Goal: Task Accomplishment & Management: Use online tool/utility

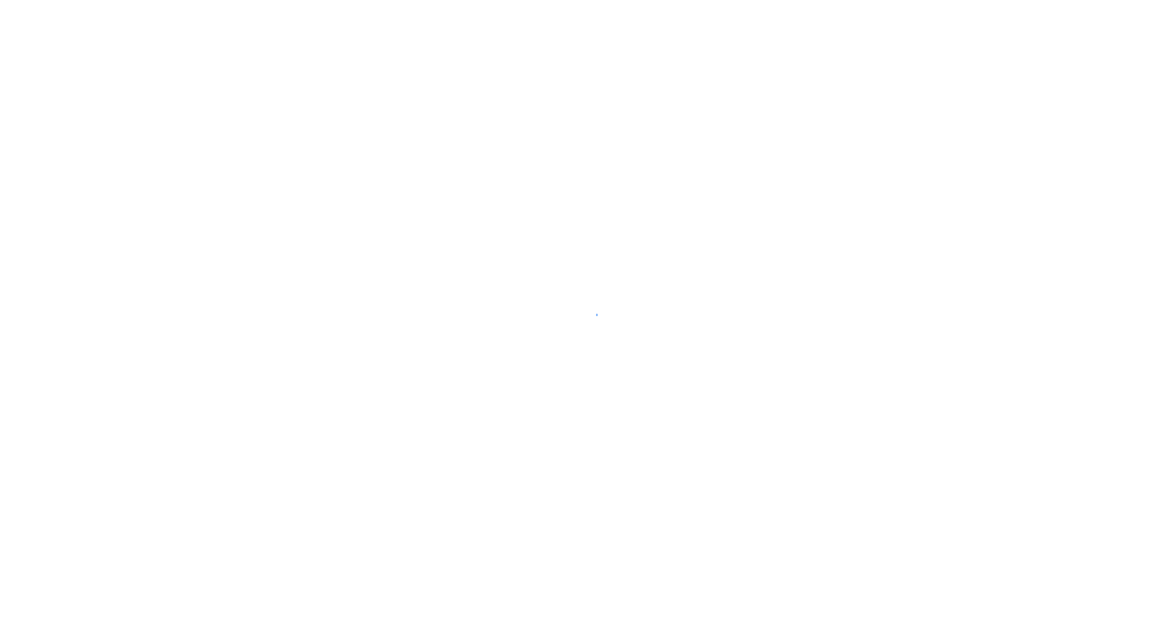
click at [642, 578] on div at bounding box center [580, 321] width 1160 height 643
click at [906, 629] on div at bounding box center [580, 321] width 1160 height 643
click at [870, 590] on div at bounding box center [580, 321] width 1160 height 643
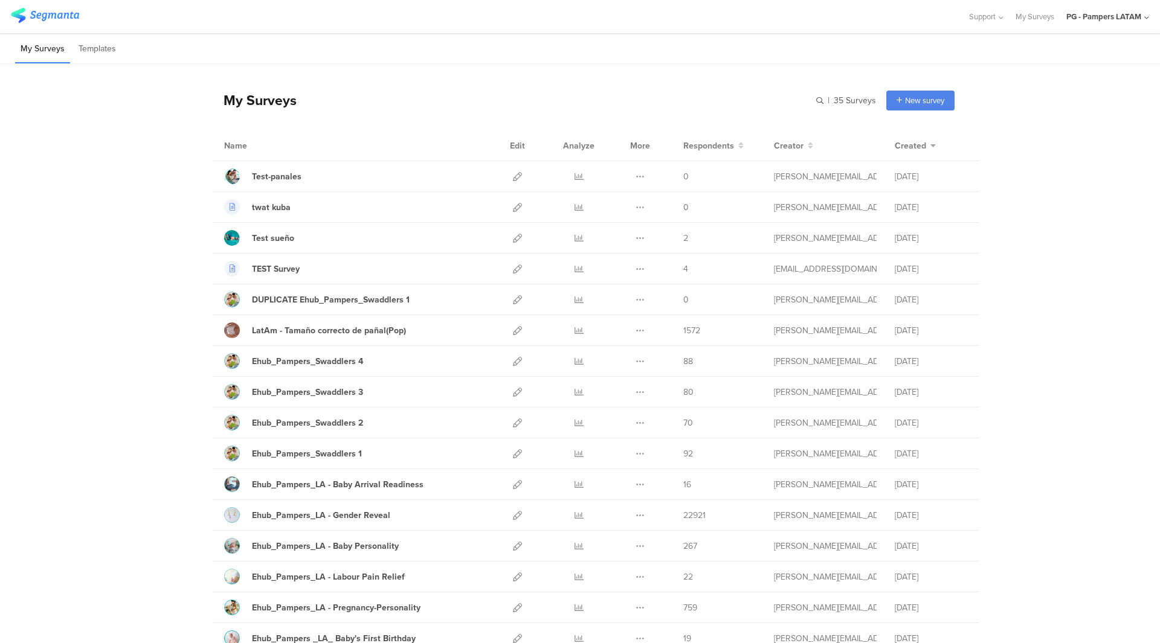
click at [1121, 19] on div "PG - Pampers LATAM" at bounding box center [1103, 16] width 75 height 11
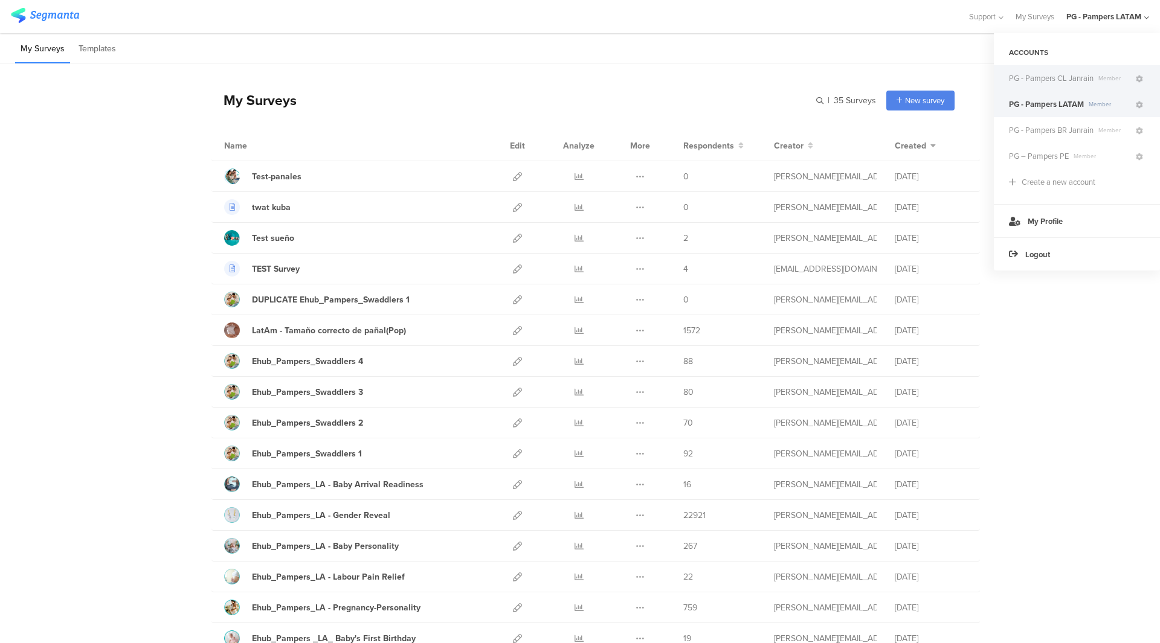
click at [1096, 82] on span "Member" at bounding box center [1114, 78] width 40 height 9
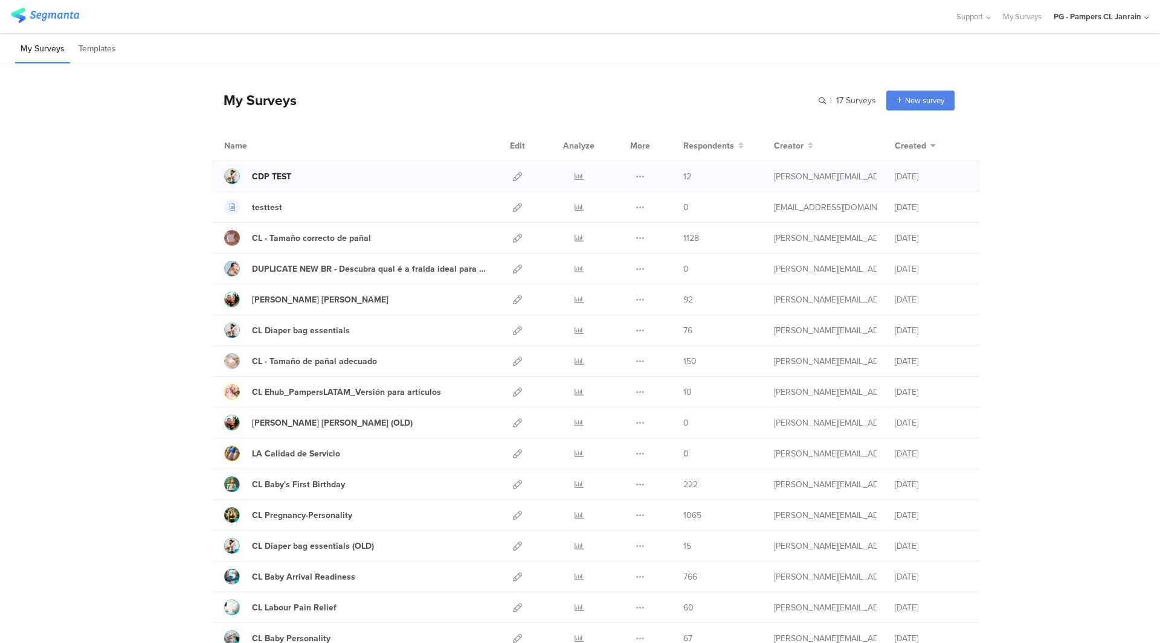
click at [273, 176] on div "CDP TEST" at bounding box center [271, 176] width 39 height 13
click at [515, 179] on icon at bounding box center [517, 176] width 9 height 9
click at [1121, 18] on div "PG - Pampers CL Janrain" at bounding box center [1098, 16] width 88 height 11
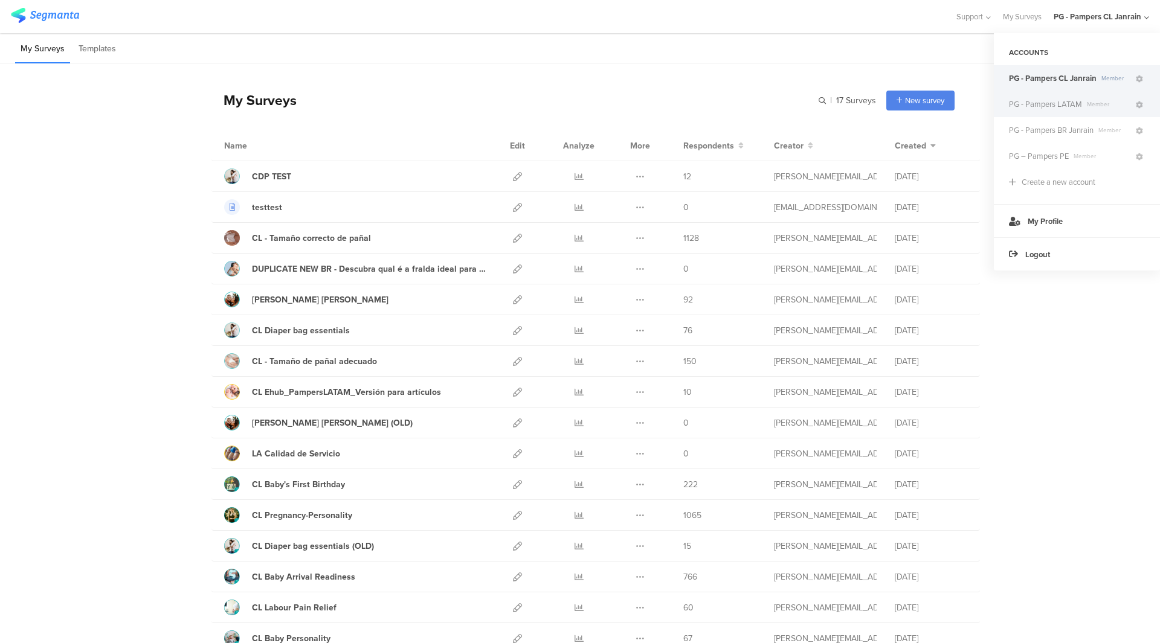
click at [1067, 107] on span "PG - Pampers LATAM" at bounding box center [1045, 103] width 73 height 11
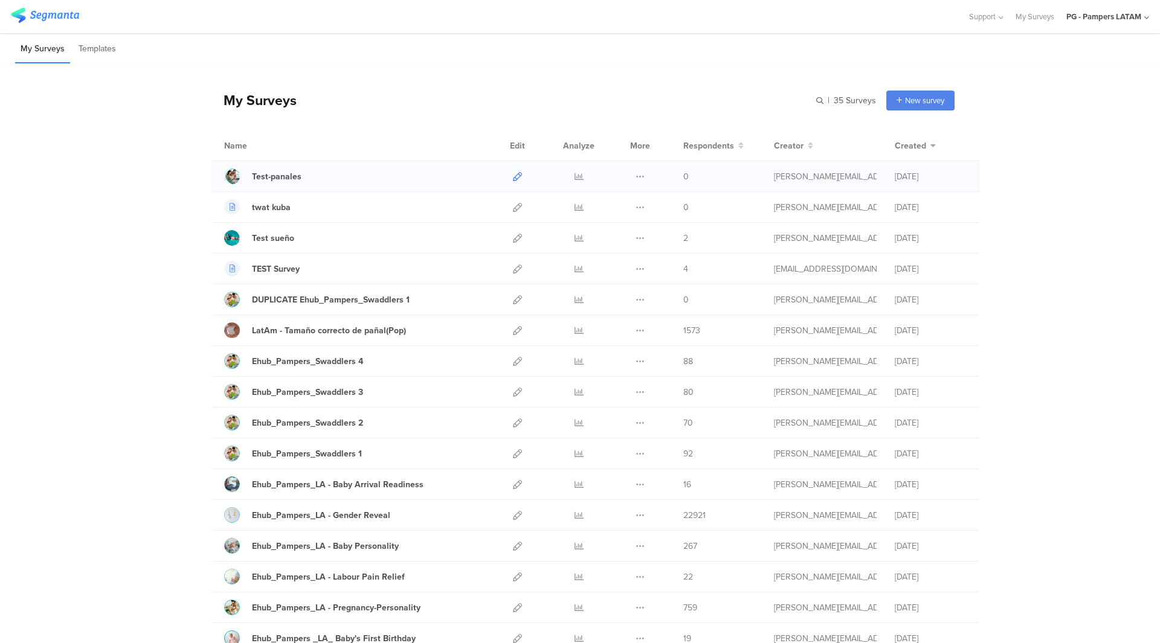
click at [513, 177] on icon at bounding box center [517, 176] width 9 height 9
click at [1135, 12] on div "PG - Pampers LATAM" at bounding box center [1103, 16] width 75 height 11
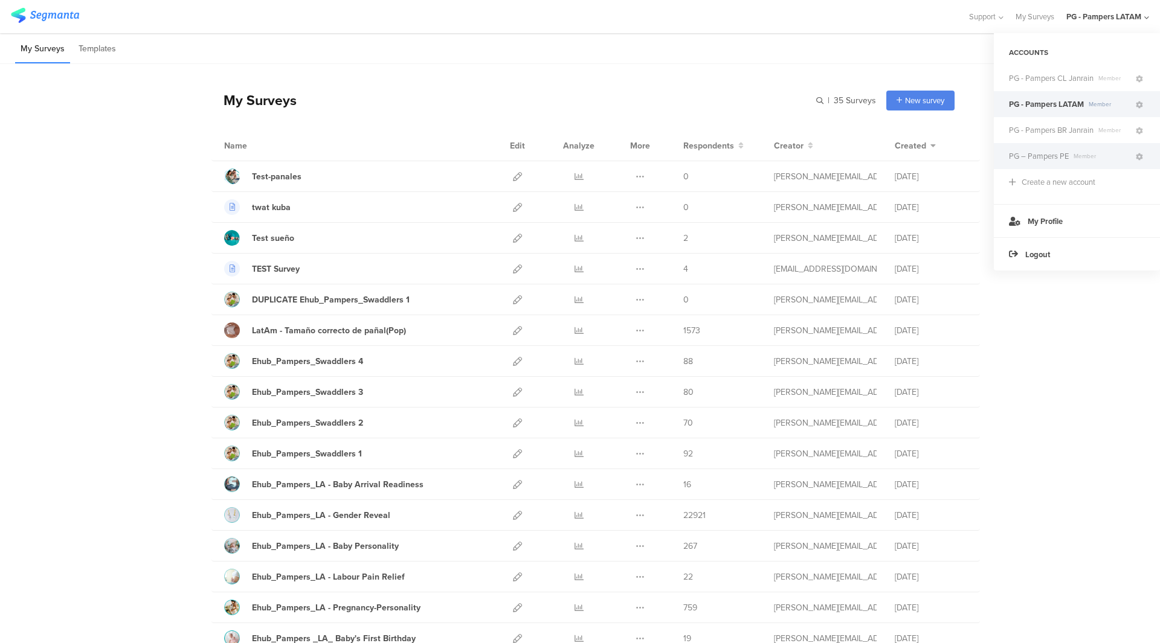
click at [1063, 160] on span "PG – Pampers PE" at bounding box center [1039, 155] width 60 height 11
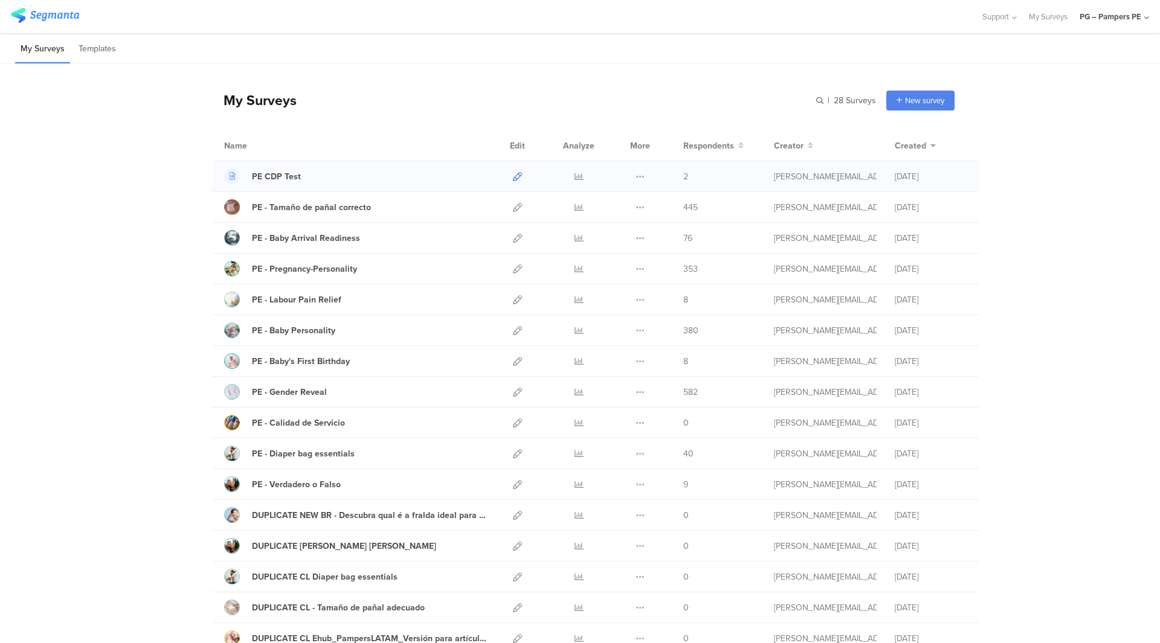
click at [515, 177] on icon at bounding box center [517, 176] width 9 height 9
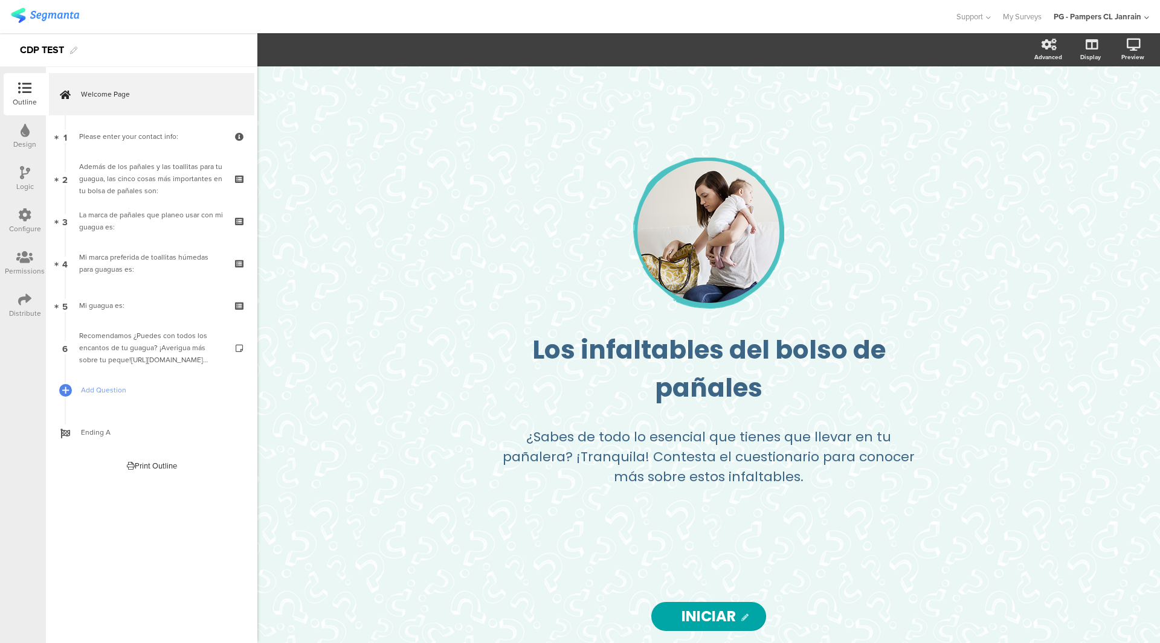
click at [21, 227] on div "Configure" at bounding box center [25, 229] width 32 height 11
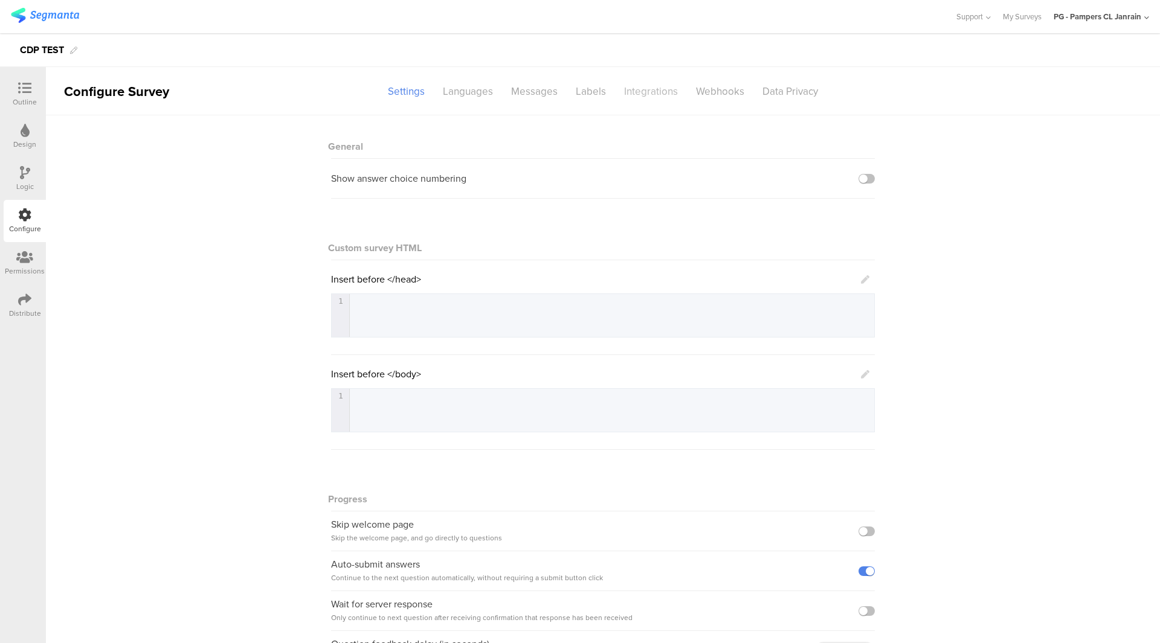
click at [652, 98] on div "Integrations" at bounding box center [651, 91] width 72 height 21
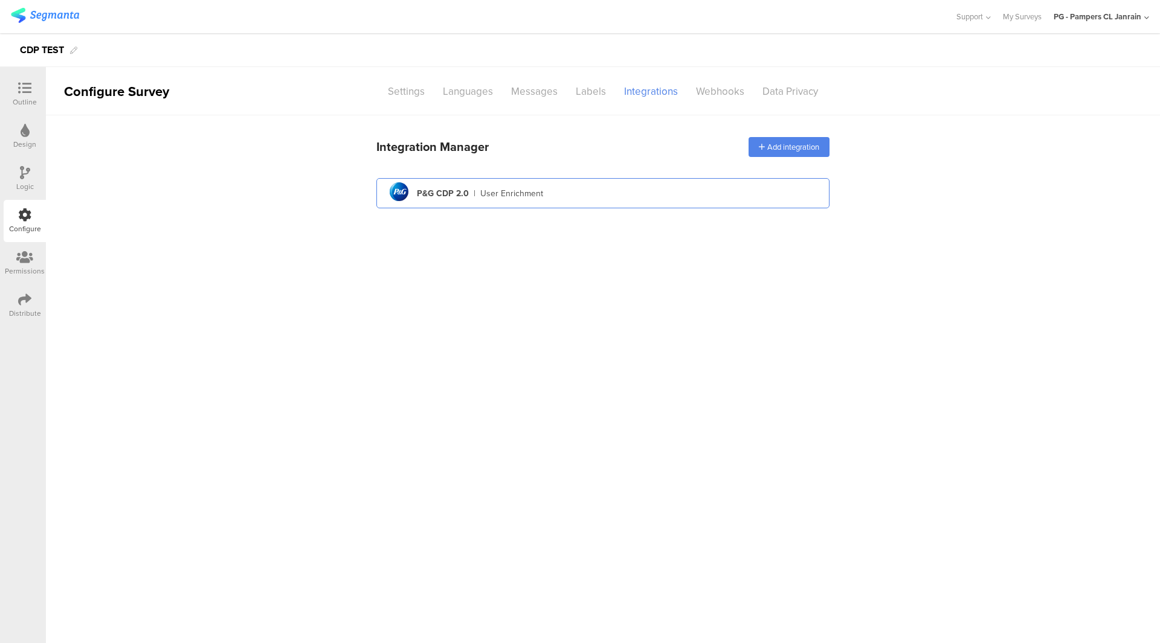
click at [582, 187] on div "pg logo P&G CDP 2.0 | User Enrichment" at bounding box center [603, 194] width 434 height 30
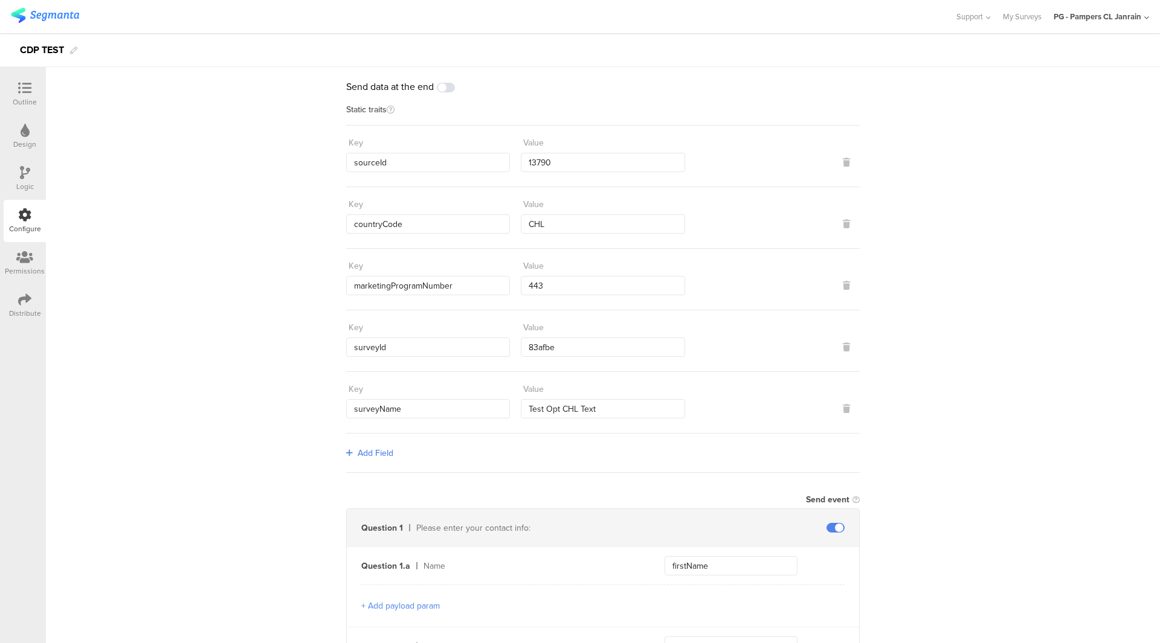
scroll to position [60, 0]
click at [584, 346] on input "83afbe" at bounding box center [603, 346] width 164 height 19
click at [1133, 18] on div "PG - Pampers CL Janrain" at bounding box center [1098, 16] width 88 height 11
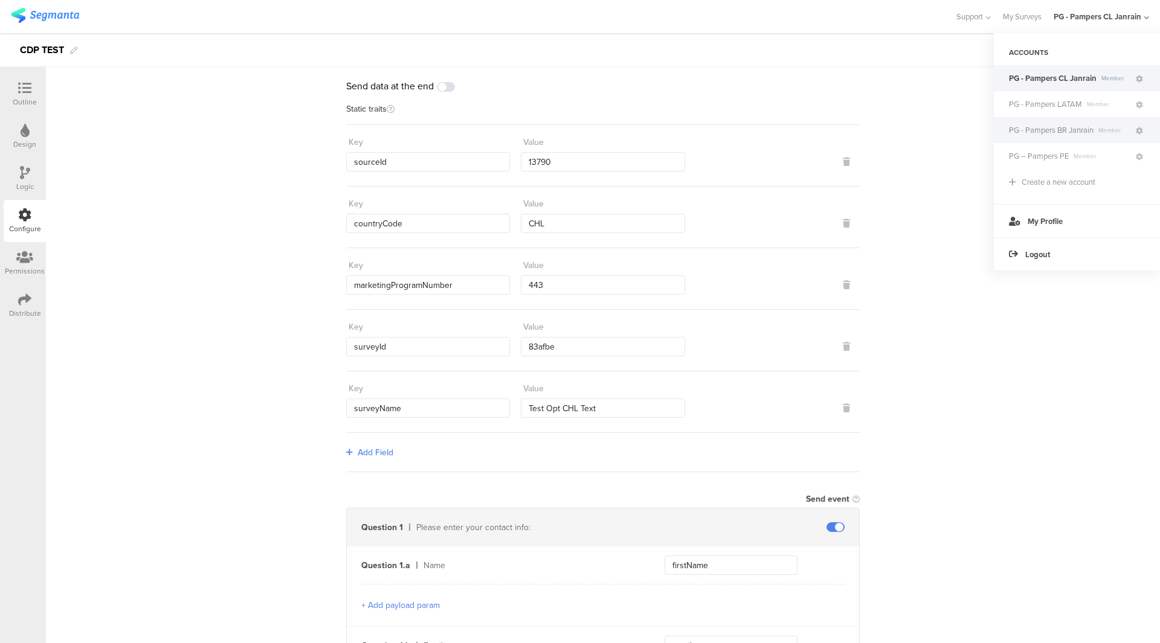
click at [1069, 135] on span "PG - Pampers BR Janrain" at bounding box center [1051, 129] width 85 height 11
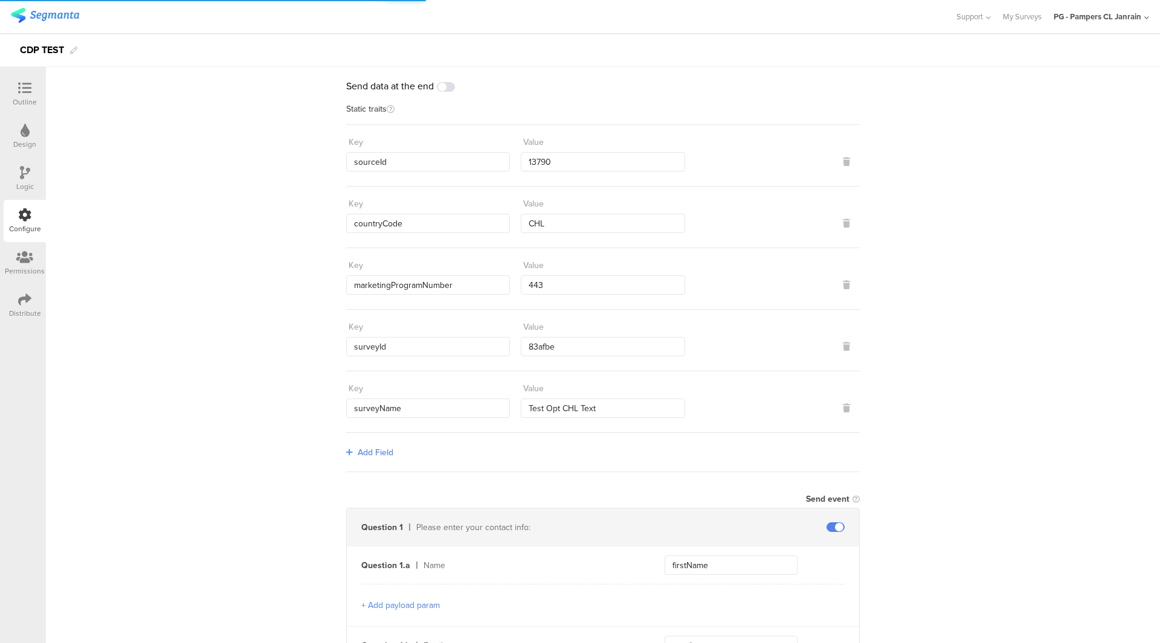
click at [1120, 21] on div "PG - Pampers CL Janrain" at bounding box center [1098, 16] width 88 height 11
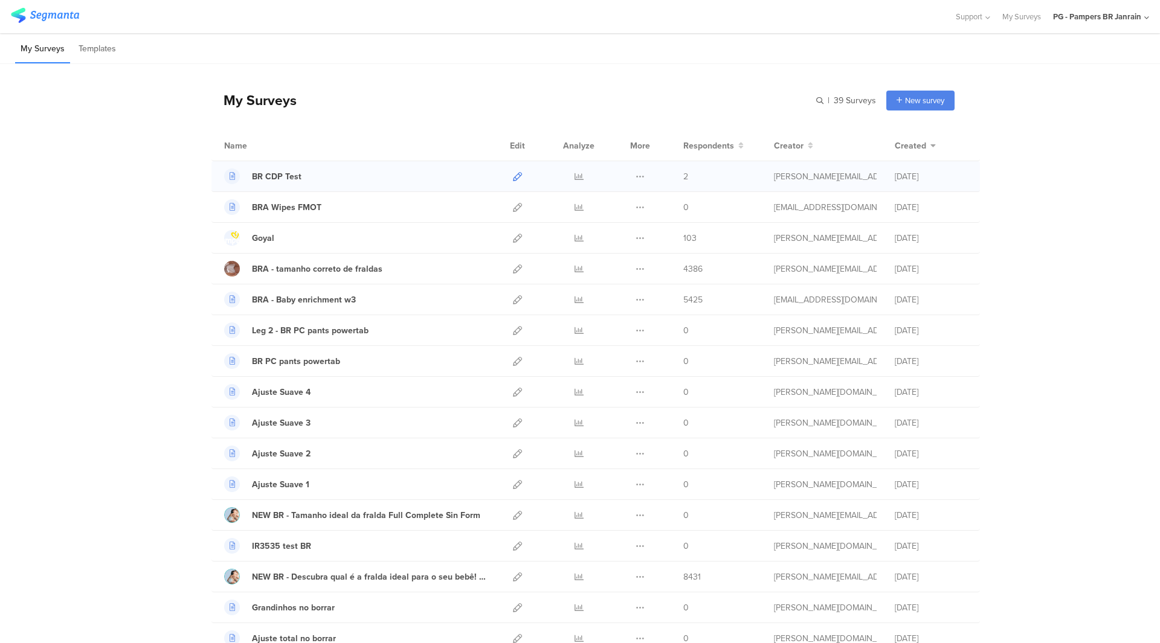
click at [513, 175] on icon at bounding box center [517, 176] width 9 height 9
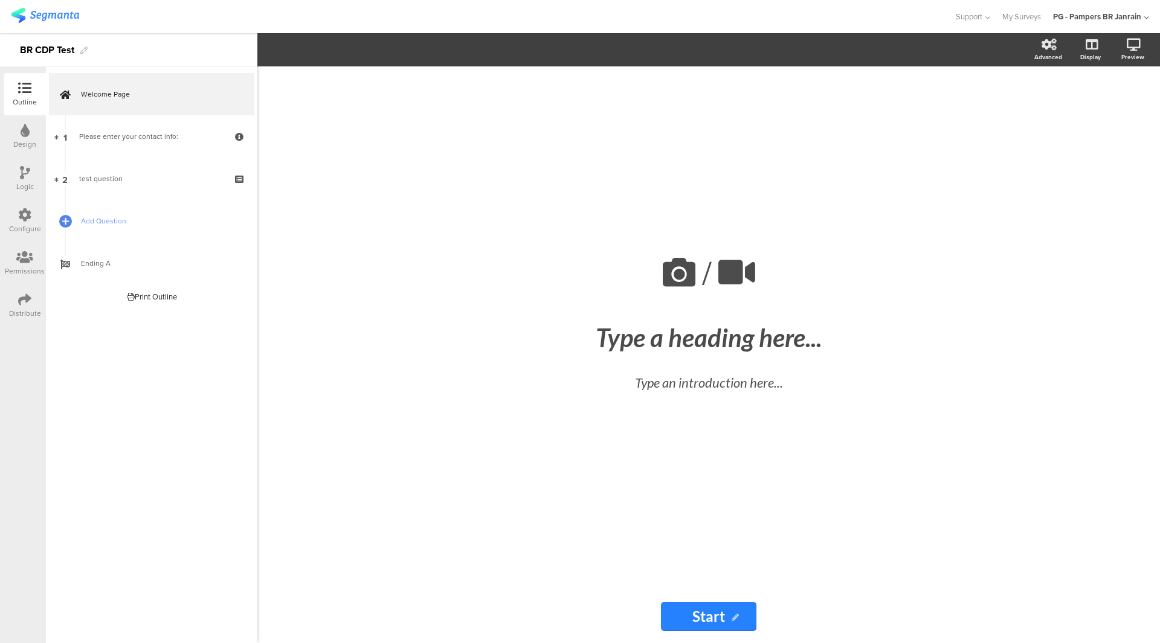
click at [17, 225] on div "Configure" at bounding box center [25, 229] width 32 height 11
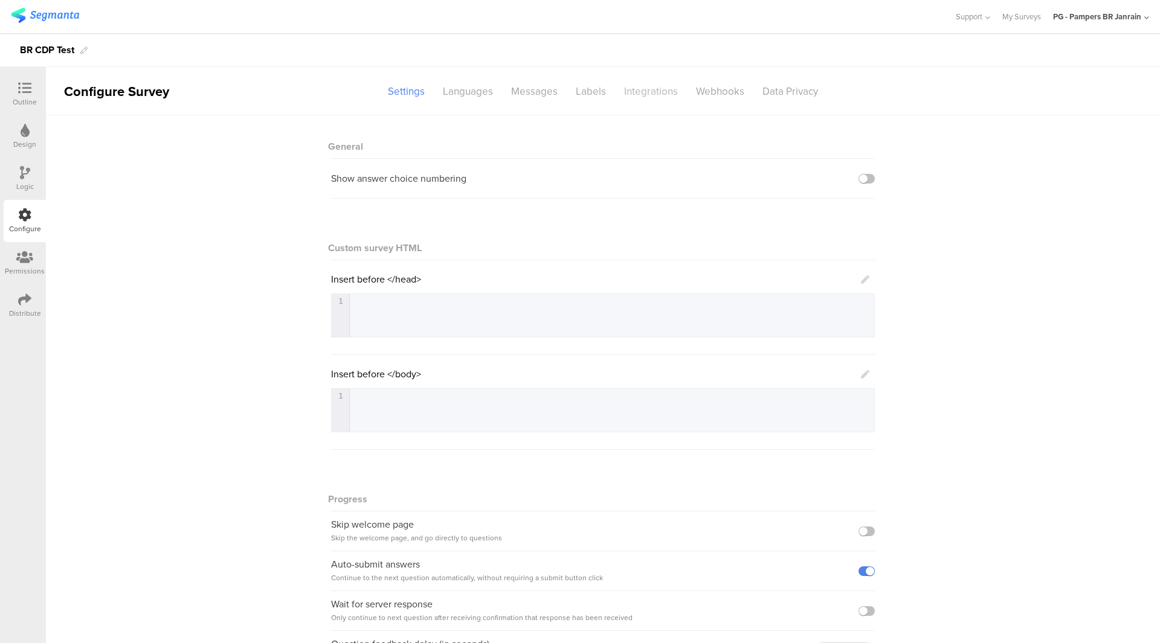
click at [656, 93] on div "Integrations" at bounding box center [651, 91] width 72 height 21
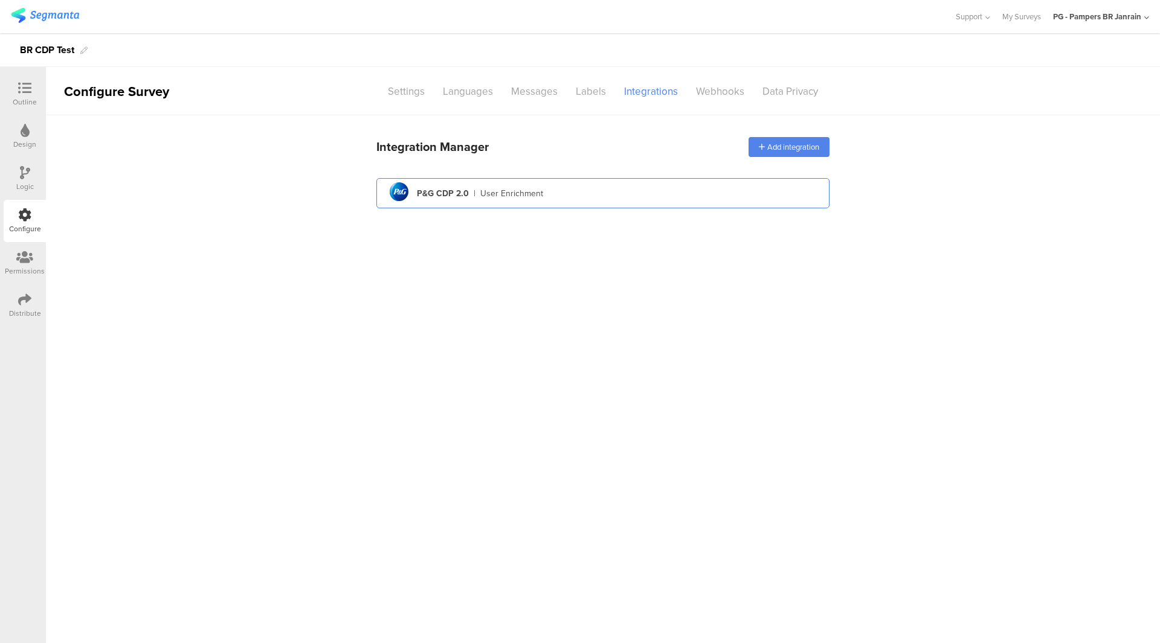
click at [462, 186] on div "pg logo P&G CDP 2.0 | User Enrichment" at bounding box center [603, 194] width 434 height 30
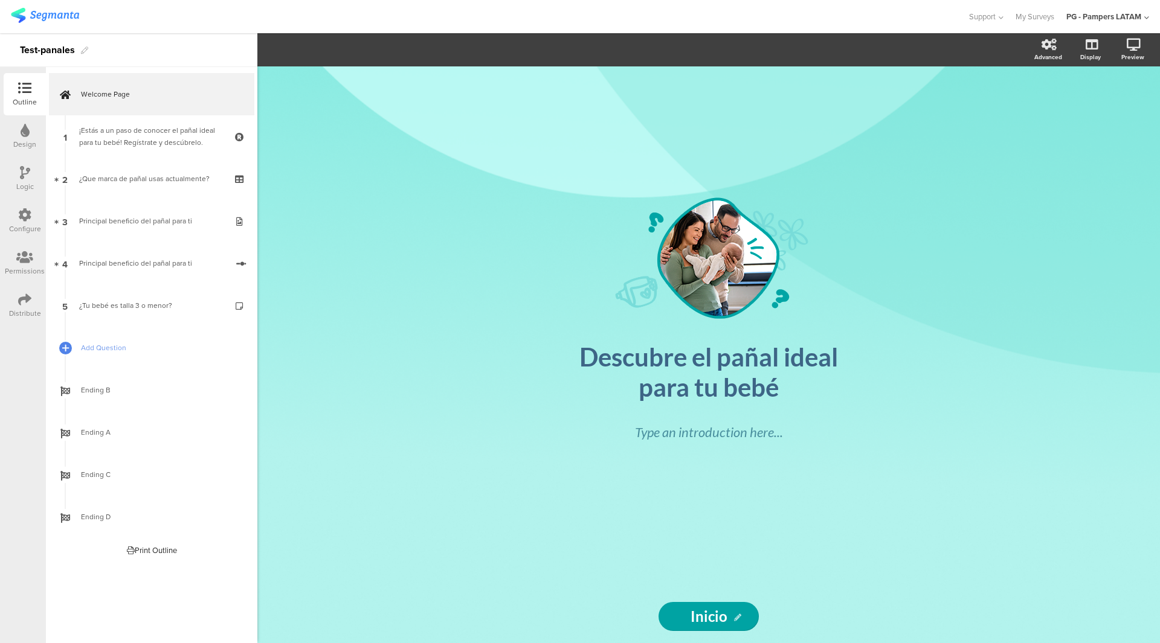
click at [31, 223] on div "Configure" at bounding box center [25, 221] width 42 height 42
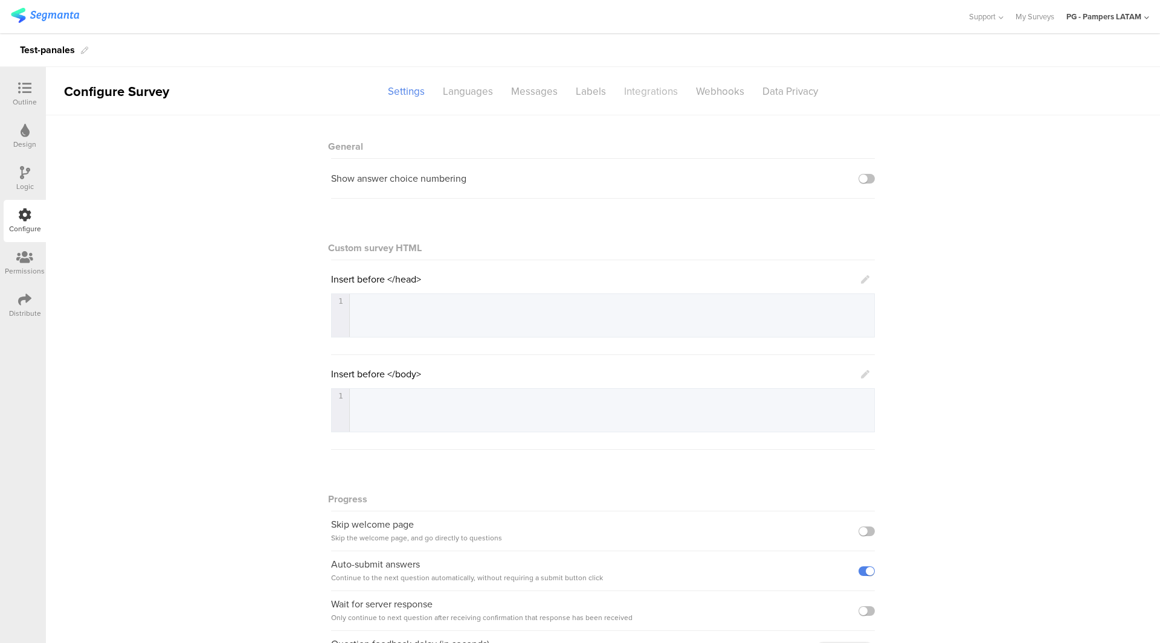
click at [630, 88] on div "Integrations" at bounding box center [651, 91] width 72 height 21
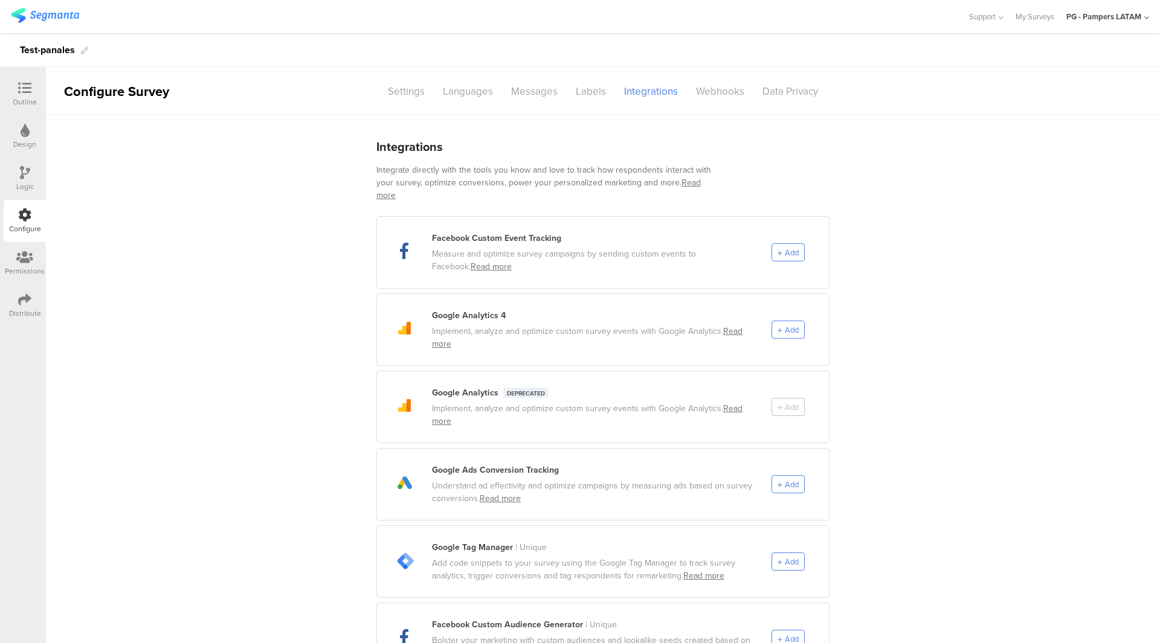
click at [32, 88] on div at bounding box center [25, 89] width 24 height 15
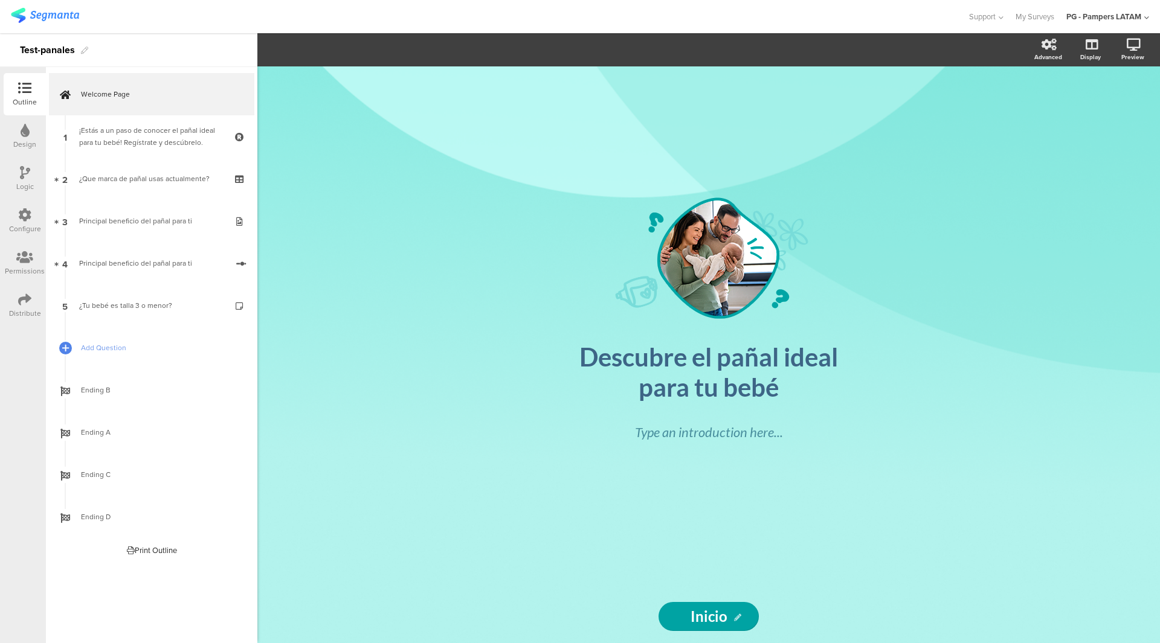
click at [32, 19] on img at bounding box center [45, 15] width 68 height 15
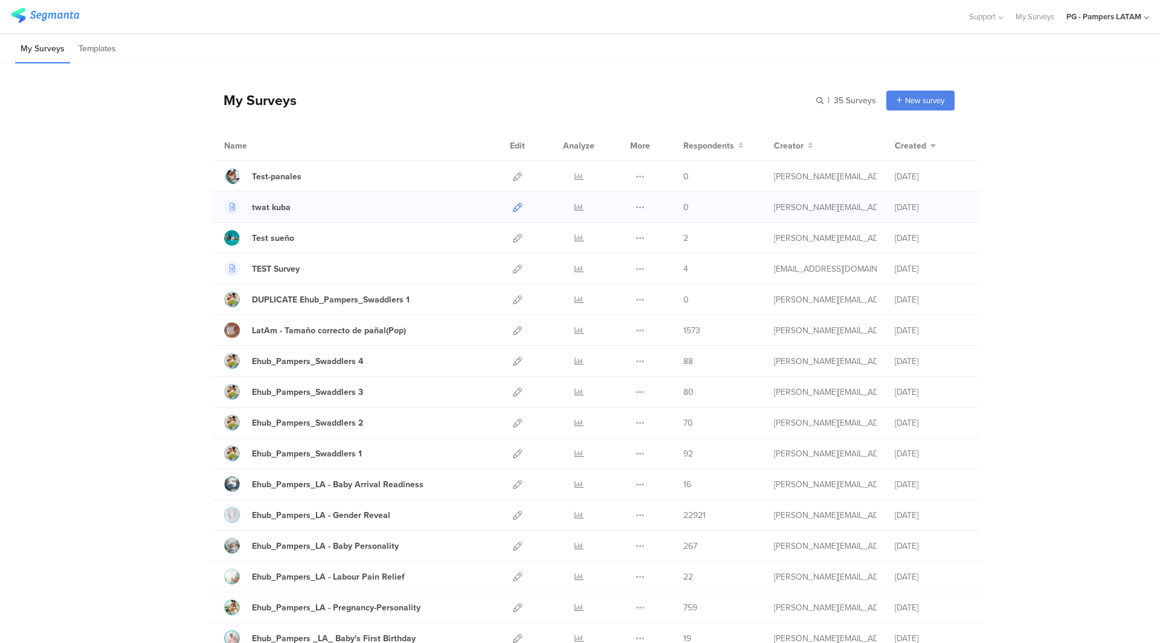
click at [515, 205] on icon at bounding box center [517, 207] width 9 height 9
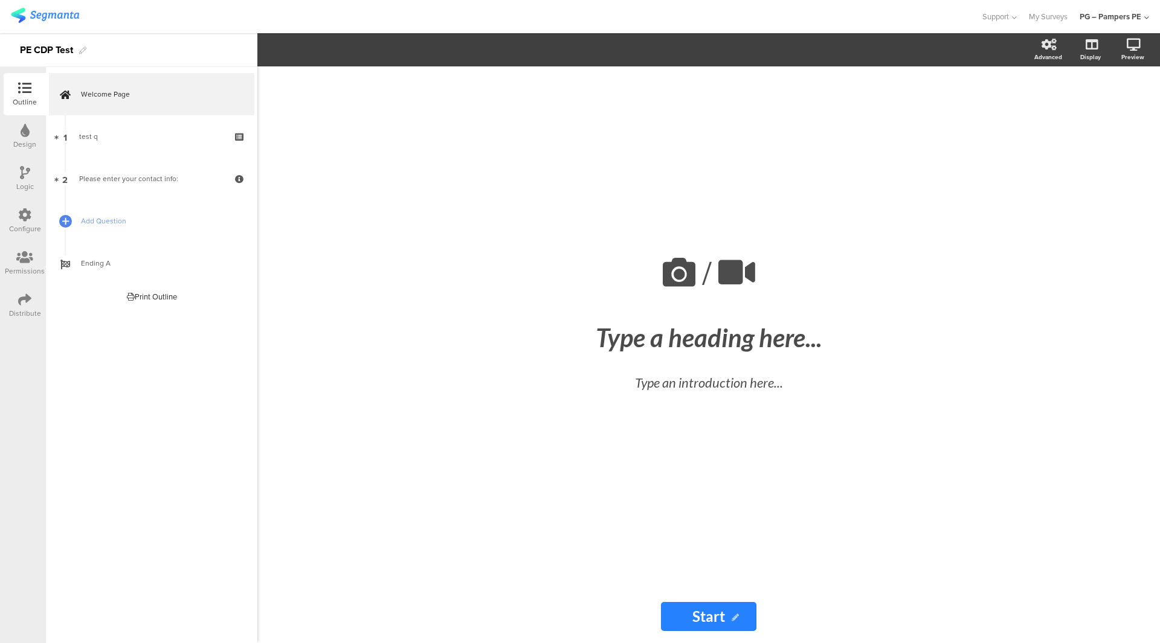
click at [21, 212] on icon at bounding box center [24, 214] width 13 height 13
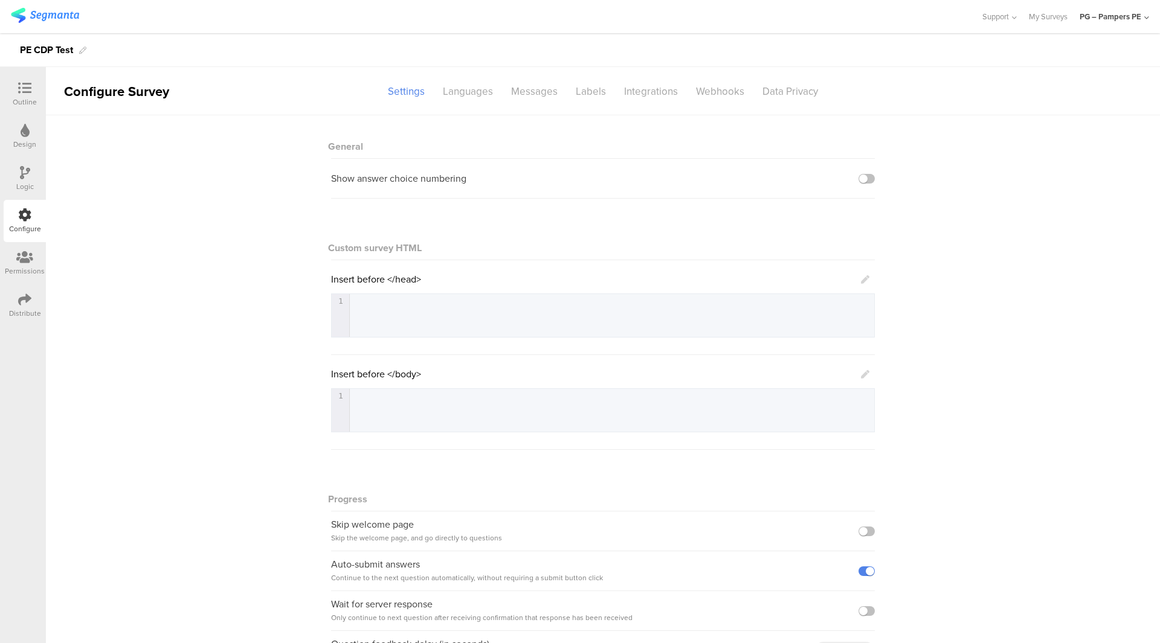
click at [651, 77] on sg-section-page-header "Configure Survey Settings Languages Messages Labels Integrations Webhooks Data …" at bounding box center [603, 91] width 1114 height 48
click at [648, 88] on div "Integrations" at bounding box center [651, 91] width 72 height 21
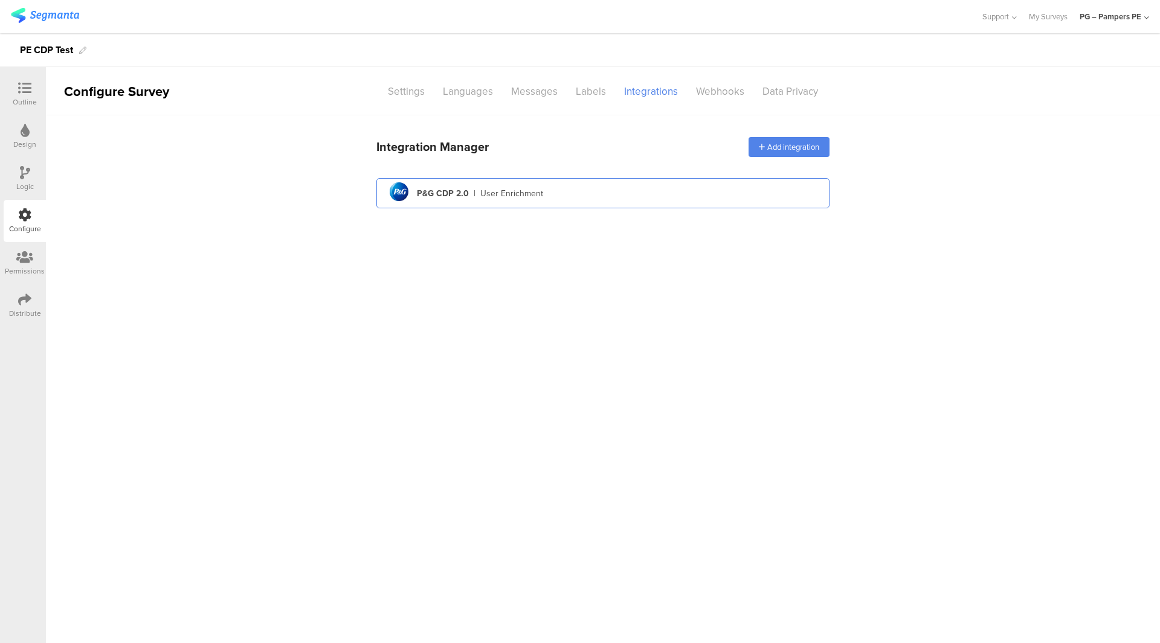
click at [738, 198] on div "pg logo P&G CDP 2.0 | User Enrichment" at bounding box center [603, 194] width 434 height 30
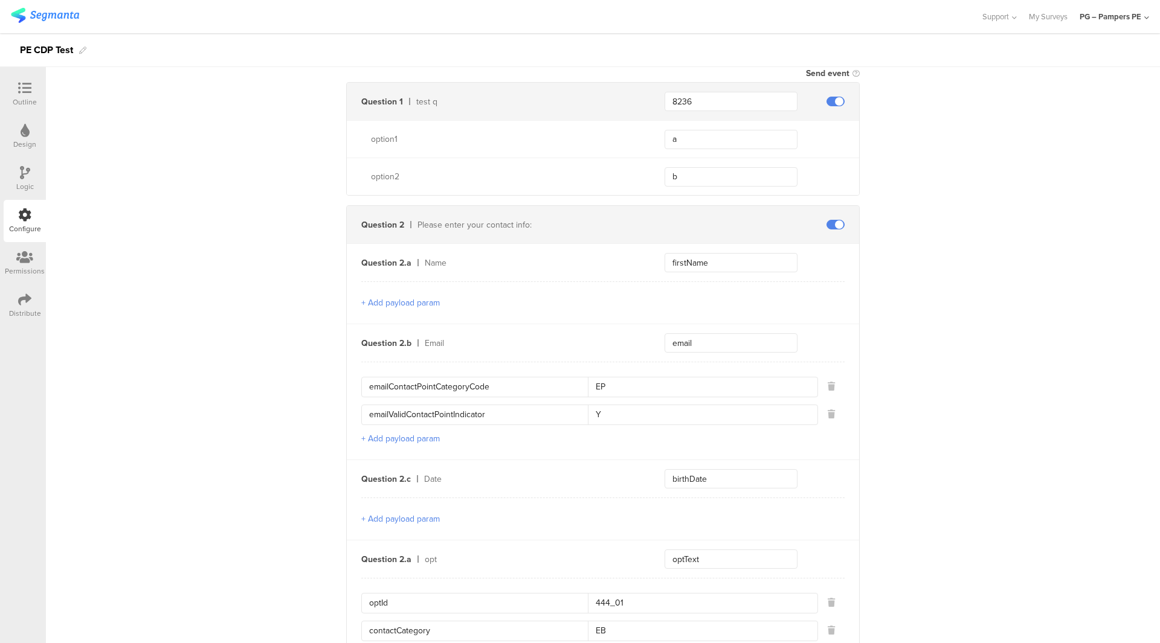
scroll to position [667, 0]
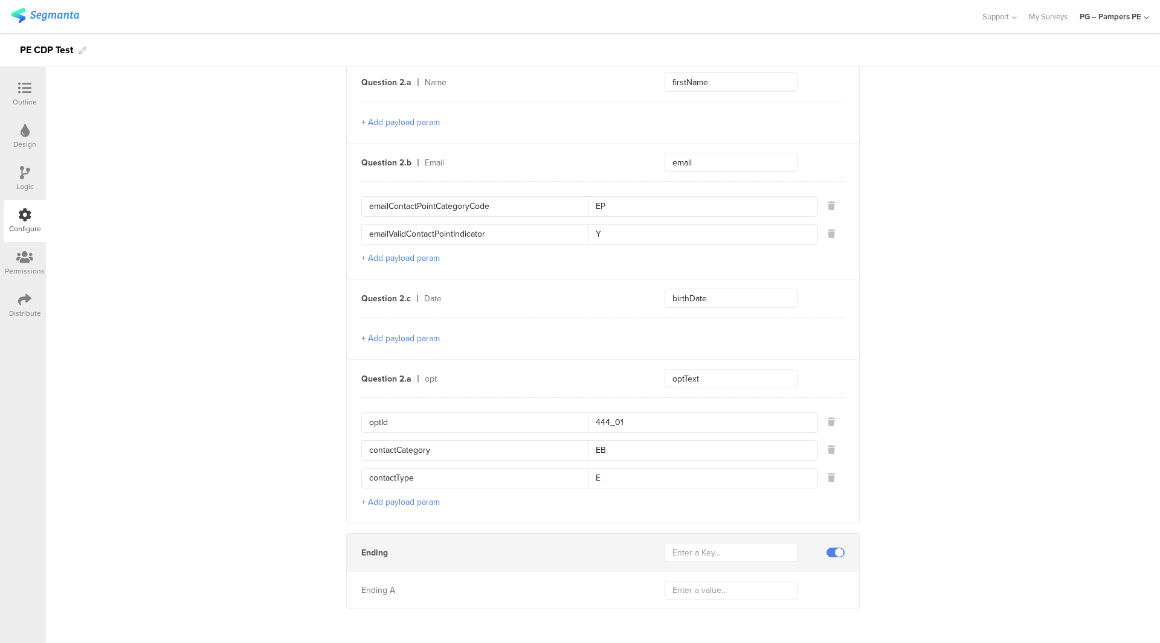
drag, startPoint x: 323, startPoint y: 617, endPoint x: 382, endPoint y: 608, distance: 59.8
click at [323, 617] on main "Warning Yes, continue No, cancel Integrations manager pg logo P&G CDP 2.0 | Use…" at bounding box center [603, 24] width 1114 height 1249
